Goal: Communication & Community: Answer question/provide support

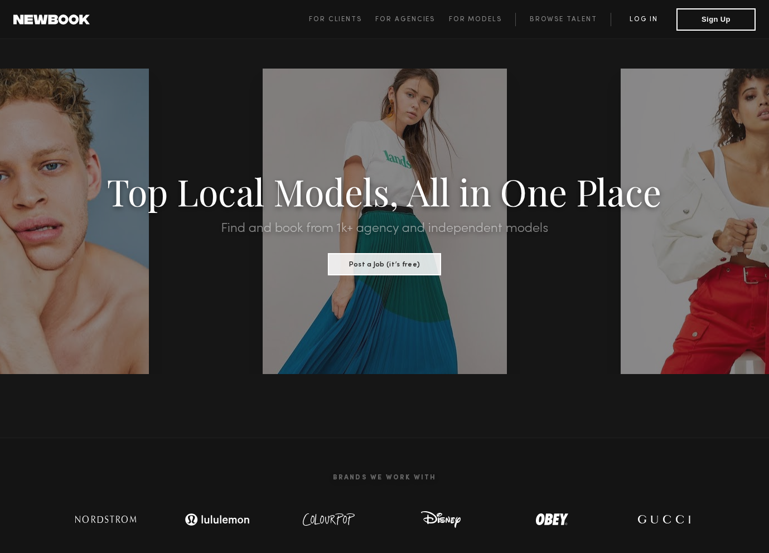
click at [642, 20] on link "Log in" at bounding box center [644, 19] width 66 height 13
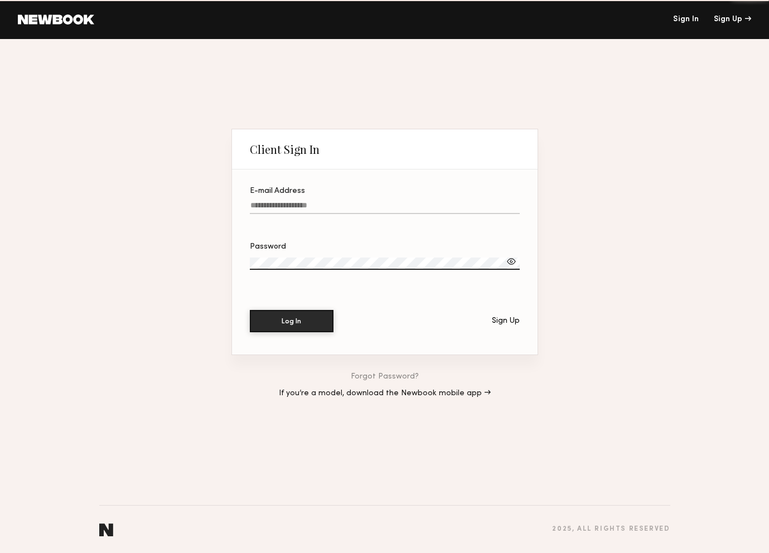
type input "**********"
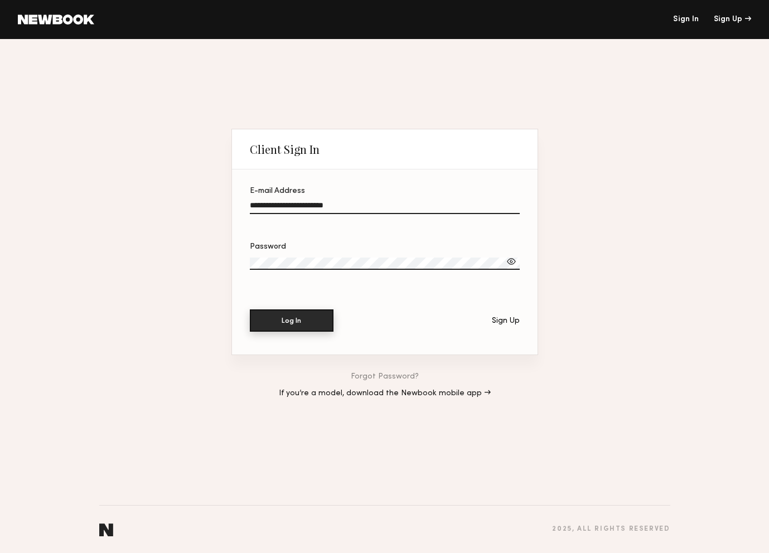
click at [306, 315] on button "Log In" at bounding box center [292, 320] width 84 height 22
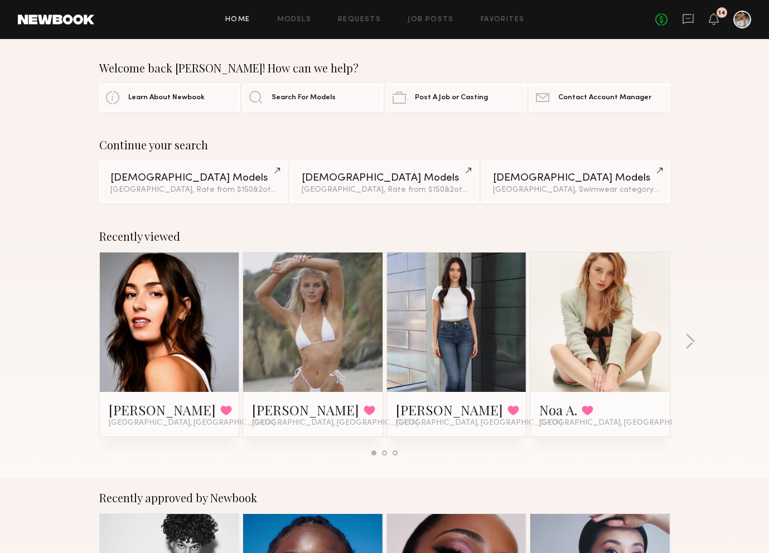
click at [697, 15] on div "No fees up to $5,000 14" at bounding box center [703, 20] width 96 height 18
click at [684, 21] on icon at bounding box center [687, 19] width 11 height 11
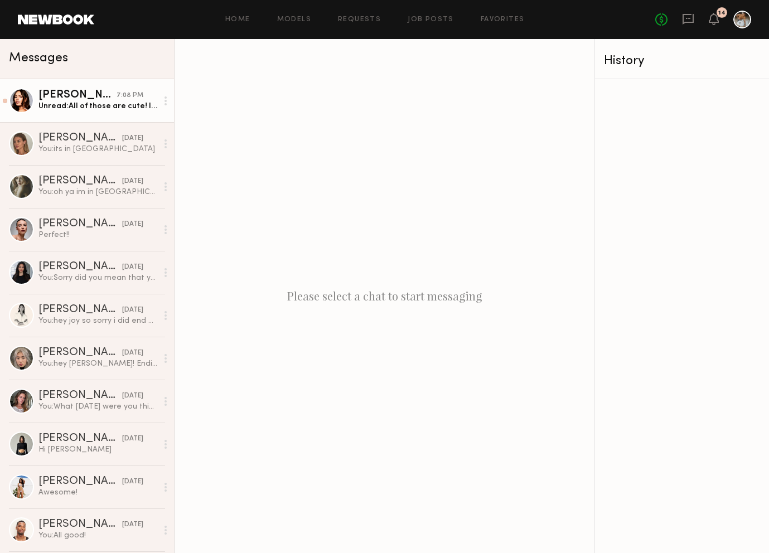
click at [118, 101] on div "Unread: All of those are cute! I love the at home idea, did you have somewhere …" at bounding box center [97, 106] width 119 height 11
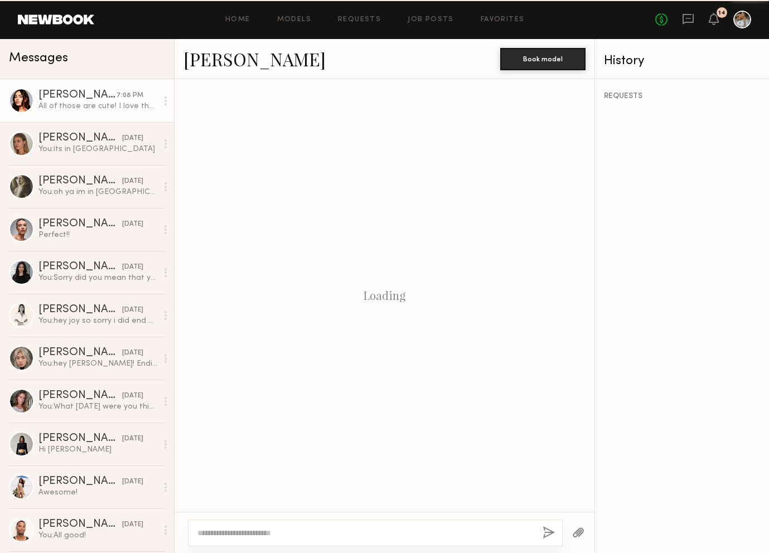
scroll to position [603, 0]
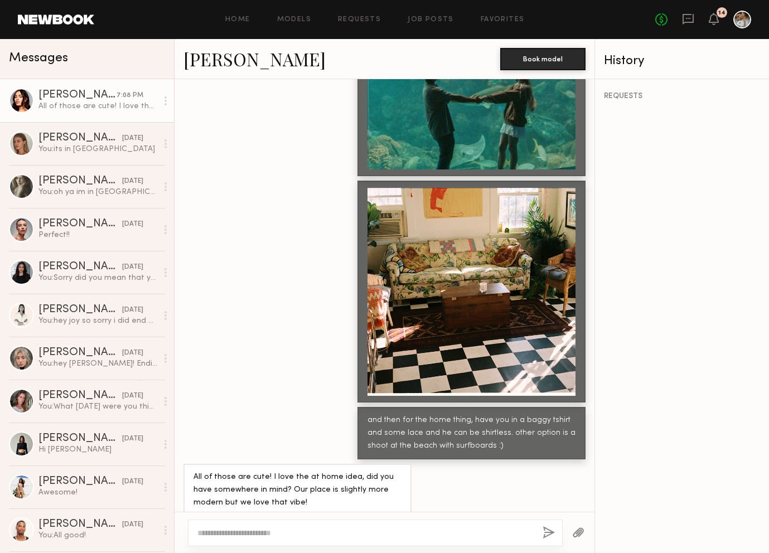
click at [282, 538] on textarea at bounding box center [365, 532] width 336 height 11
type textarea "**********"
click at [550, 531] on button "button" at bounding box center [548, 533] width 12 height 14
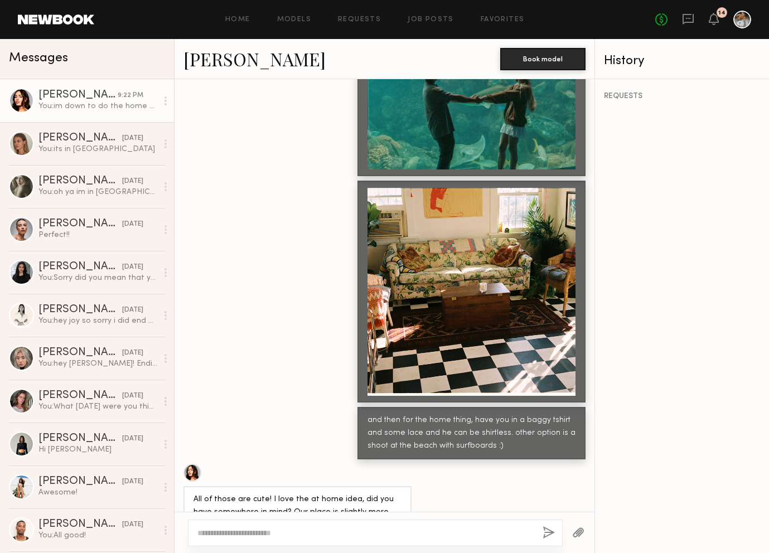
scroll to position [741, 0]
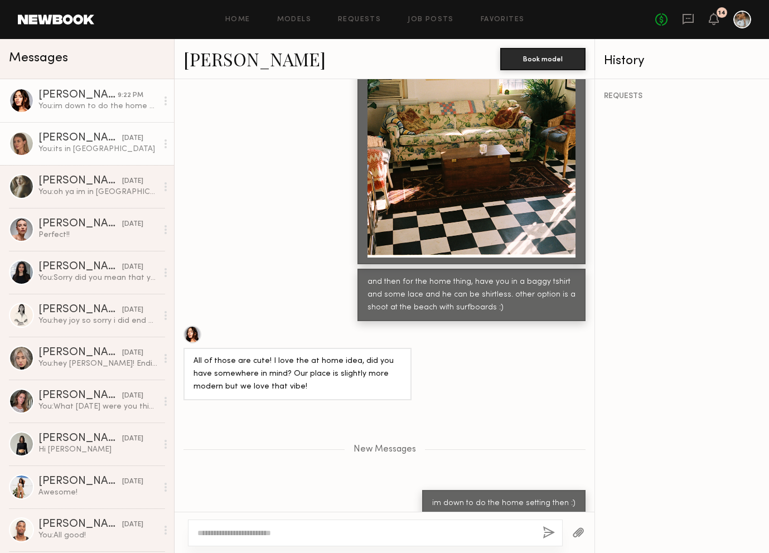
click at [123, 146] on div "You: its in DTLA" at bounding box center [97, 149] width 119 height 11
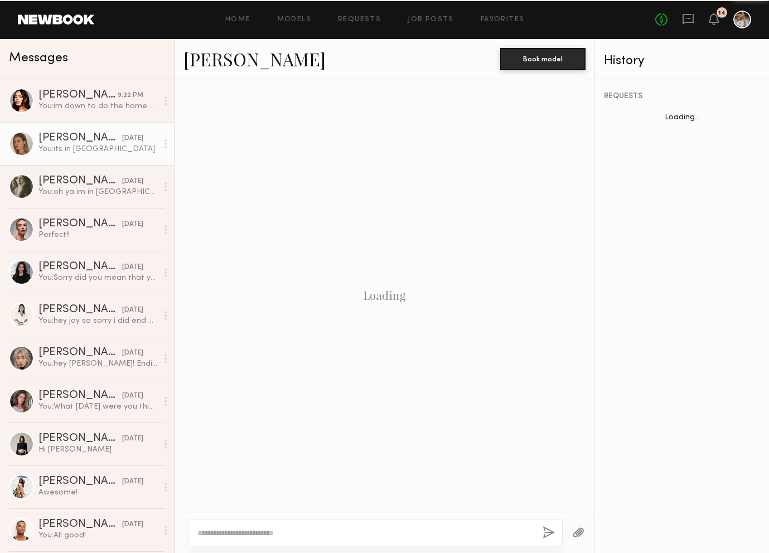
scroll to position [651, 0]
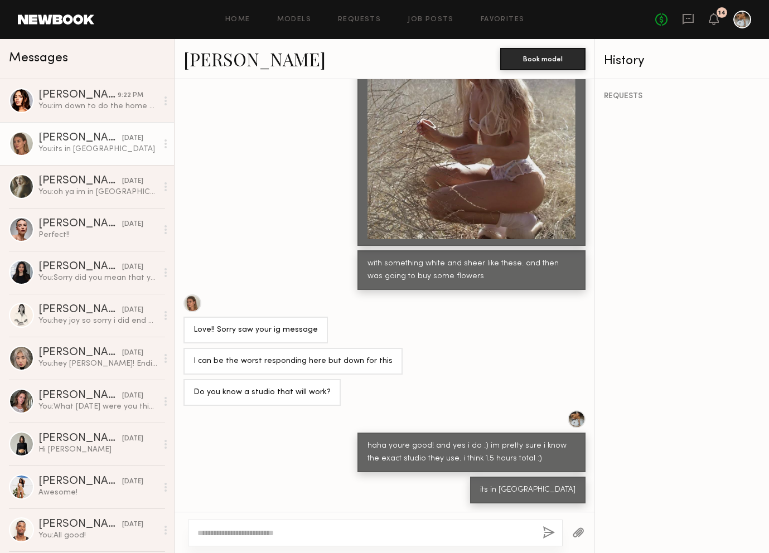
click at [312, 536] on textarea at bounding box center [365, 532] width 336 height 11
type textarea "**********"
click at [546, 535] on button "button" at bounding box center [548, 533] width 12 height 14
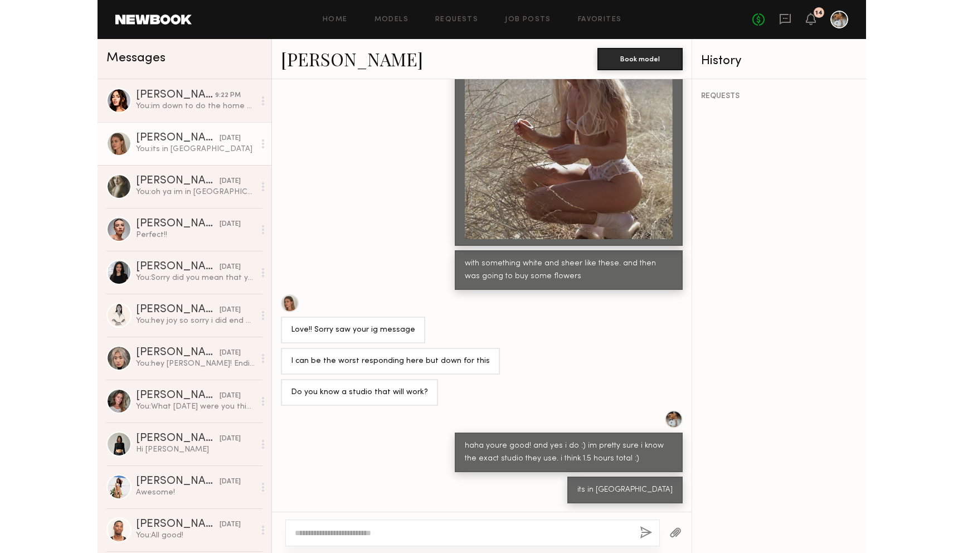
scroll to position [767, 0]
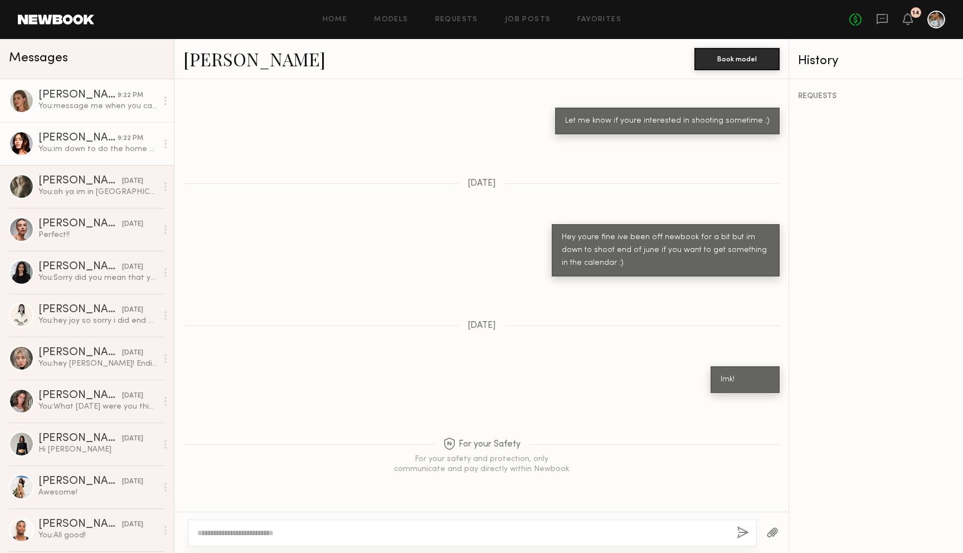
scroll to position [3043, 0]
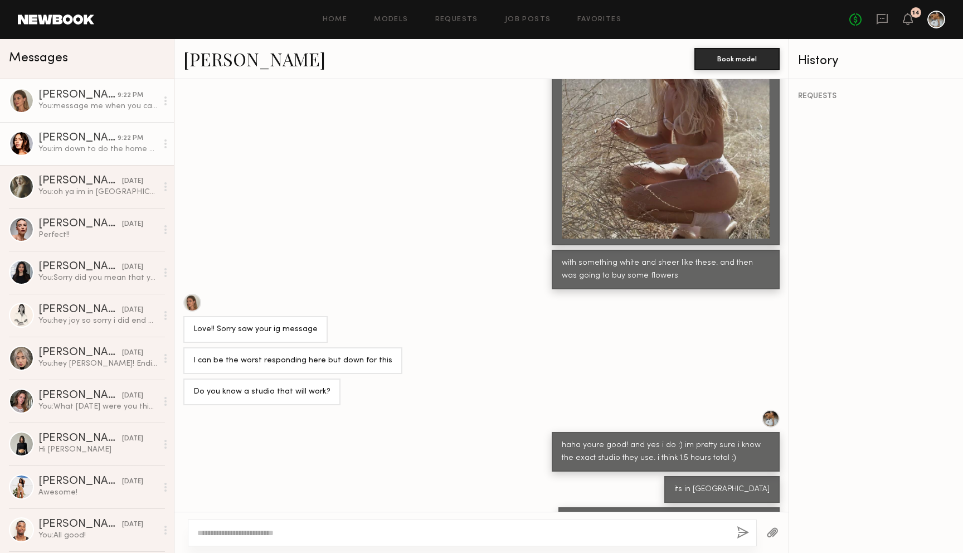
click at [117, 128] on link "[PERSON_NAME] 9:22 PM You: im down to do the home setting then :)" at bounding box center [87, 143] width 174 height 43
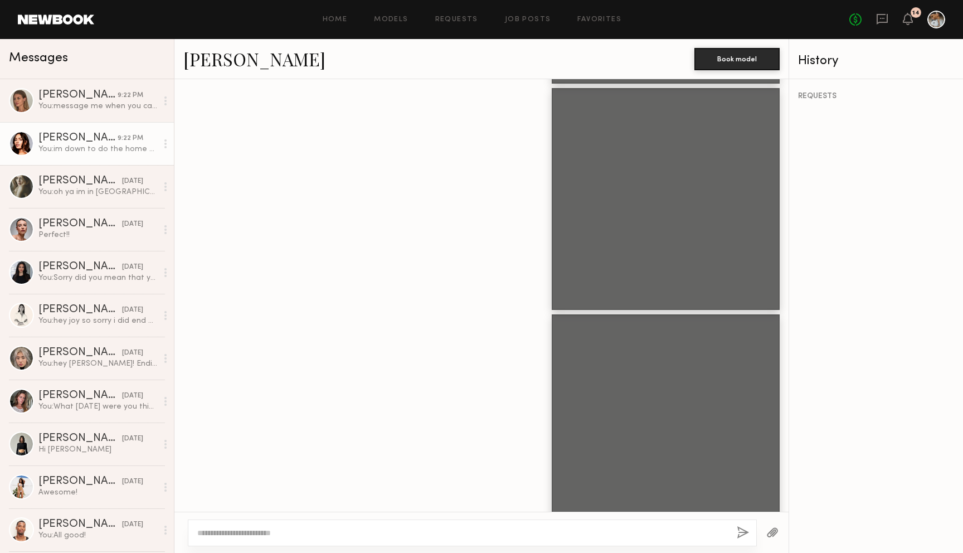
scroll to position [1617, 0]
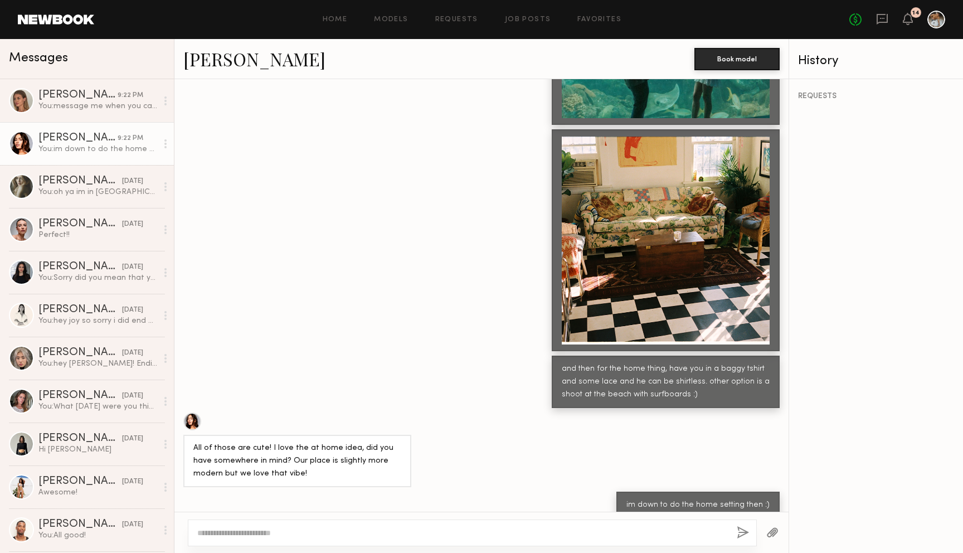
click at [196, 413] on div at bounding box center [192, 422] width 18 height 18
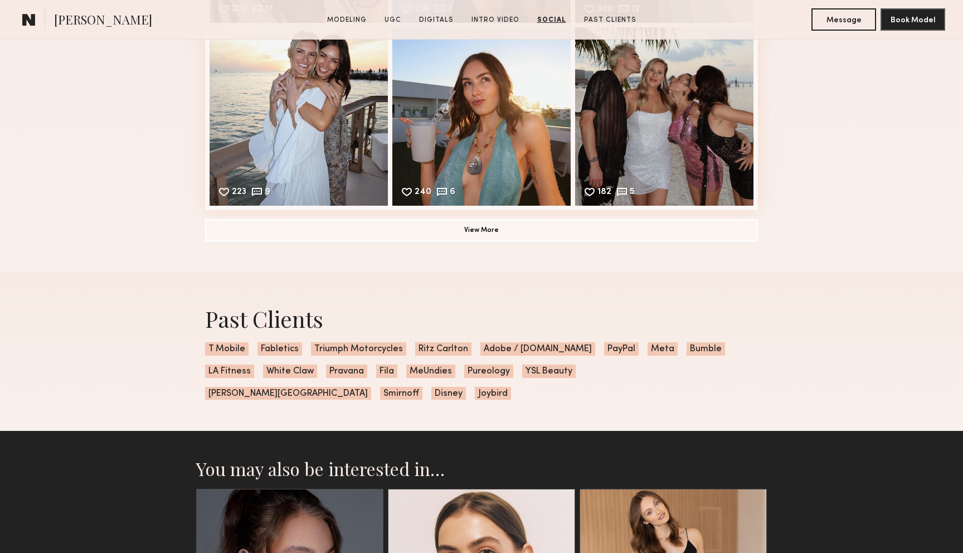
scroll to position [3471, 0]
